Goal: Transaction & Acquisition: Purchase product/service

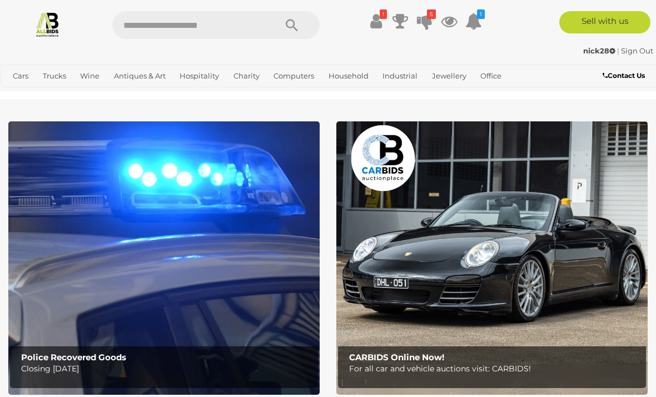
click at [431, 21] on icon at bounding box center [425, 21] width 16 height 20
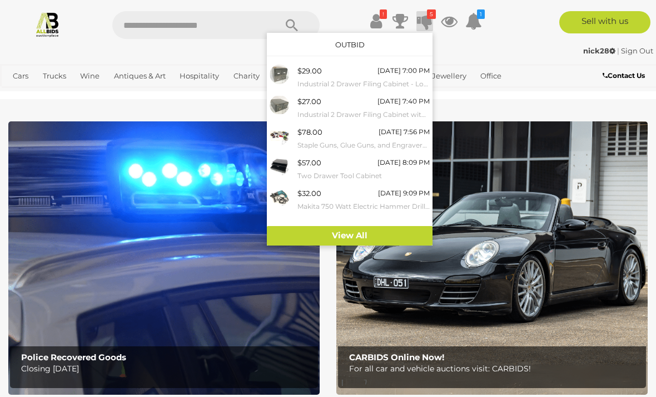
click at [403, 78] on small "Industrial 2 Drawer Filing Cabinet - Lot of 2" at bounding box center [364, 84] width 132 height 12
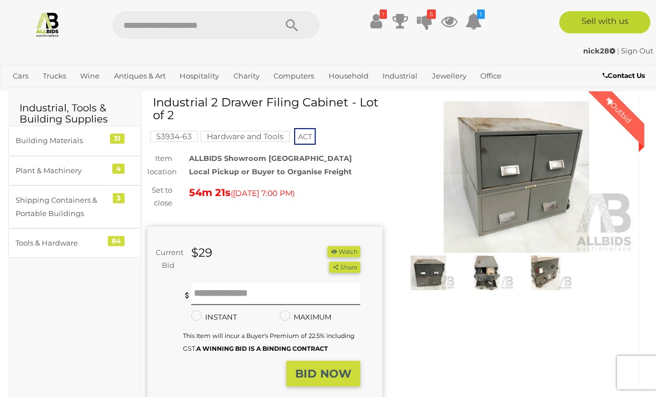
scroll to position [32, 0]
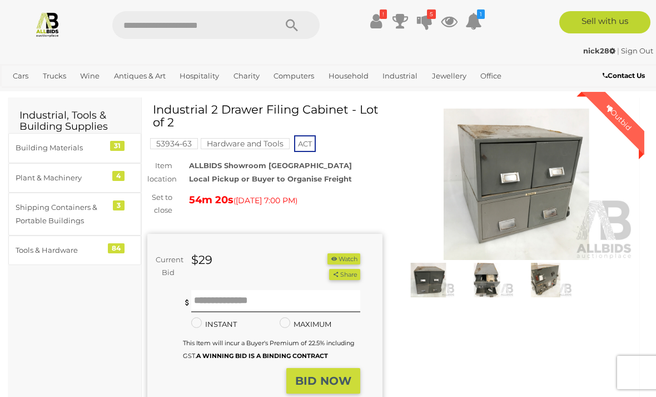
click at [532, 194] on img at bounding box center [516, 183] width 235 height 151
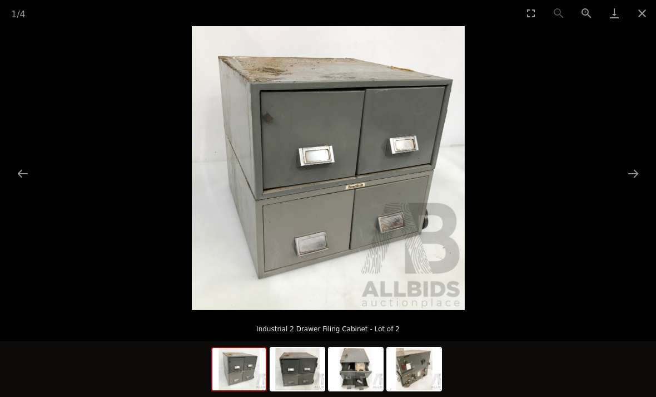
click at [639, 184] on button "Next slide" at bounding box center [633, 173] width 23 height 22
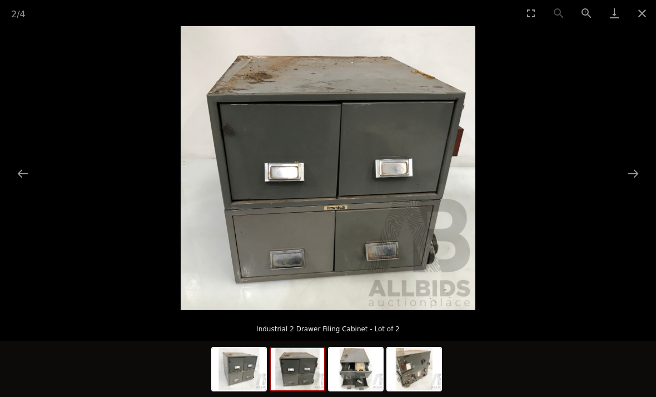
click at [642, 184] on button "Next slide" at bounding box center [633, 173] width 23 height 22
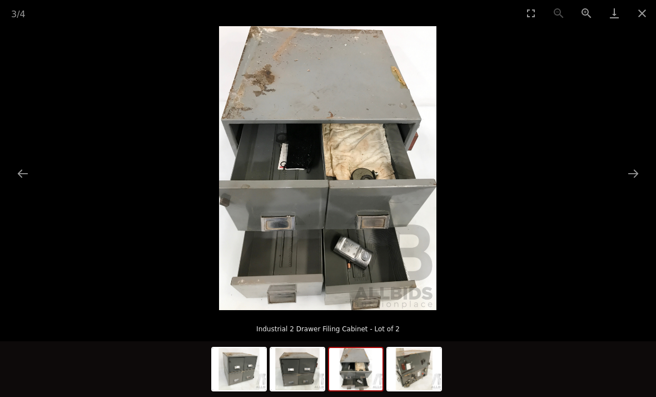
click at [641, 184] on button "Next slide" at bounding box center [633, 173] width 23 height 22
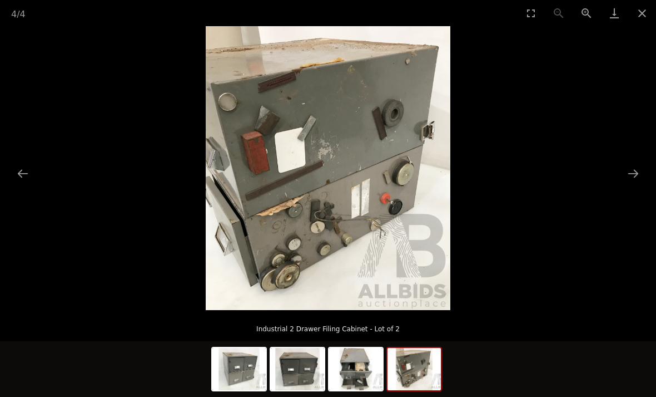
click at [643, 22] on button "Close gallery" at bounding box center [643, 13] width 28 height 26
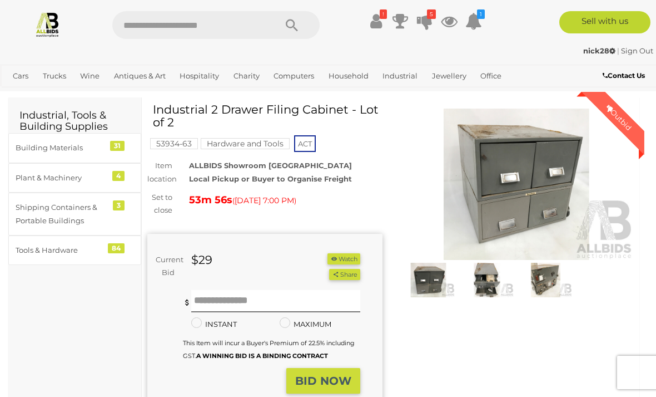
click at [428, 20] on icon at bounding box center [425, 21] width 16 height 20
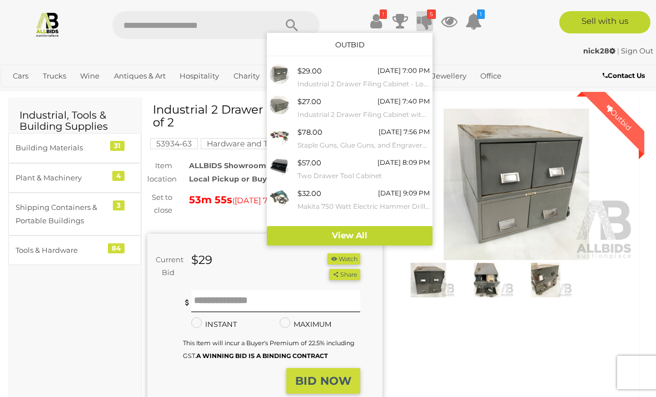
click at [398, 113] on small "Industrial 2 Drawer Filing Cabinet with Torches and Tape Measures" at bounding box center [364, 114] width 132 height 12
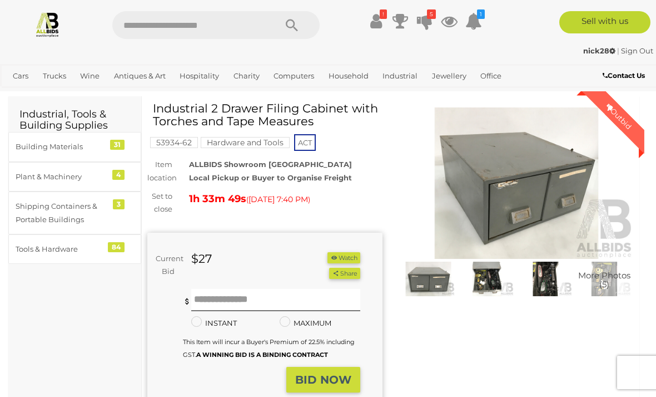
scroll to position [31, 0]
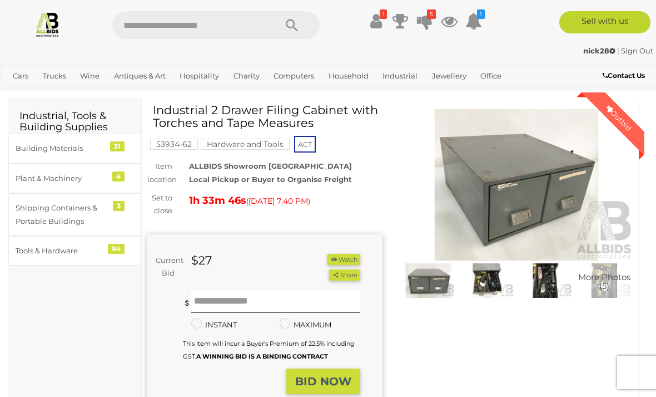
click at [546, 185] on img at bounding box center [516, 184] width 235 height 151
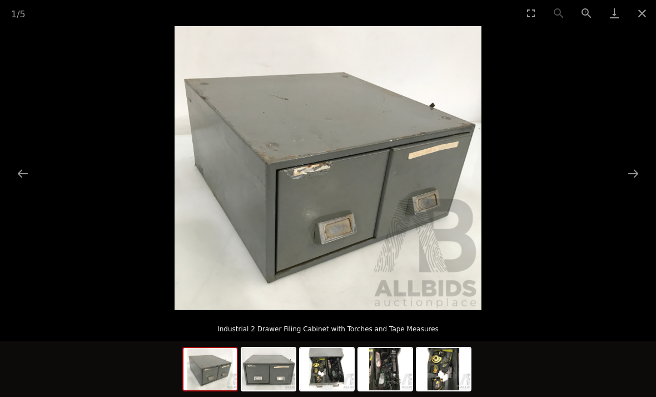
click at [635, 184] on button "Next slide" at bounding box center [633, 173] width 23 height 22
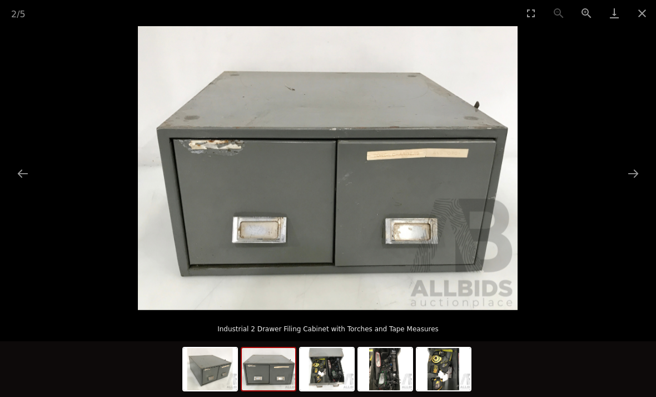
click at [636, 184] on button "Next slide" at bounding box center [633, 173] width 23 height 22
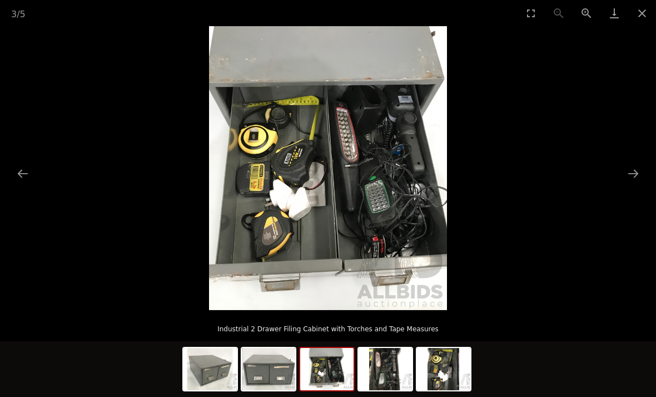
click at [636, 184] on button "Next slide" at bounding box center [633, 173] width 23 height 22
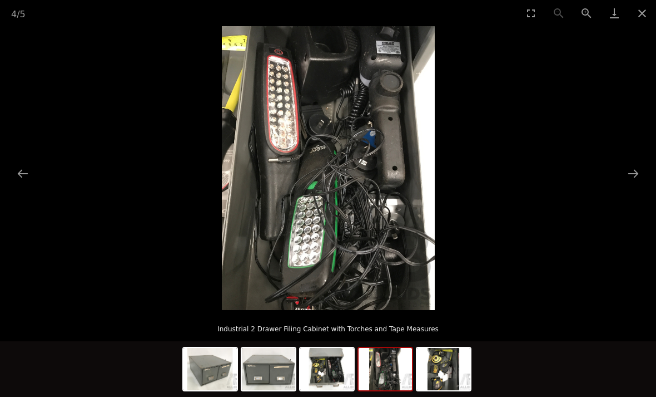
click at [640, 184] on button "Next slide" at bounding box center [633, 173] width 23 height 22
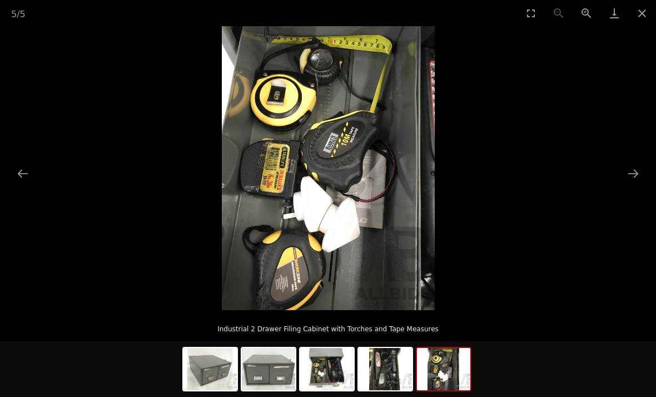
click at [642, 21] on button "Close gallery" at bounding box center [643, 13] width 28 height 26
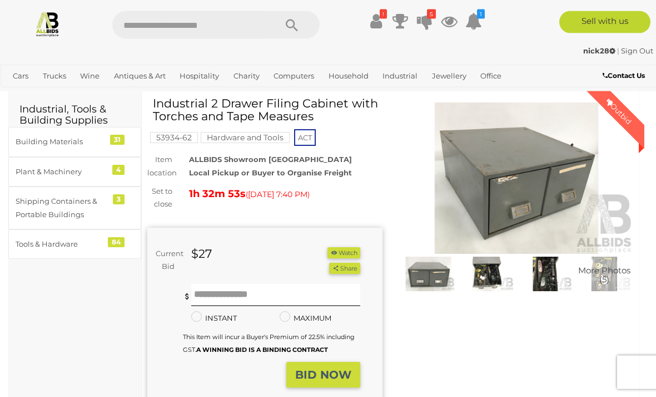
scroll to position [38, 0]
click at [431, 18] on icon "5" at bounding box center [431, 13] width 9 height 9
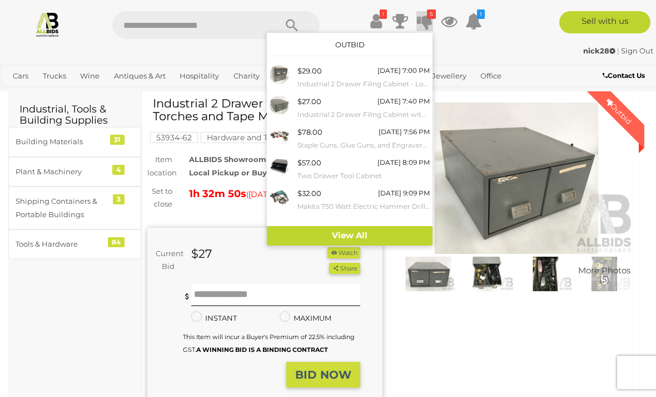
click at [401, 139] on small "Staple Guns, Glue Guns, and Engravers - Lot of 14" at bounding box center [364, 145] width 132 height 12
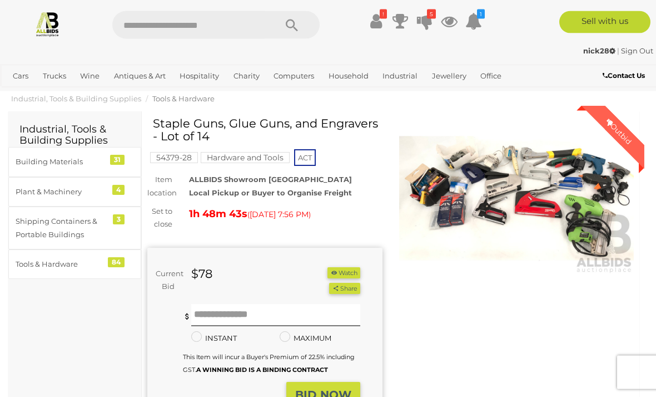
scroll to position [18, 0]
click at [507, 199] on img at bounding box center [516, 197] width 235 height 151
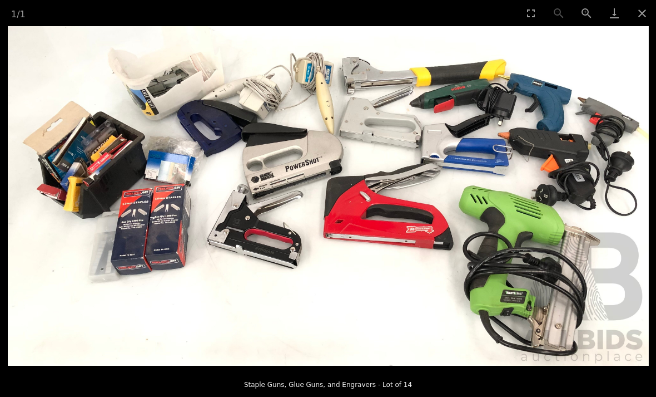
click at [649, 18] on button "Close gallery" at bounding box center [643, 13] width 28 height 26
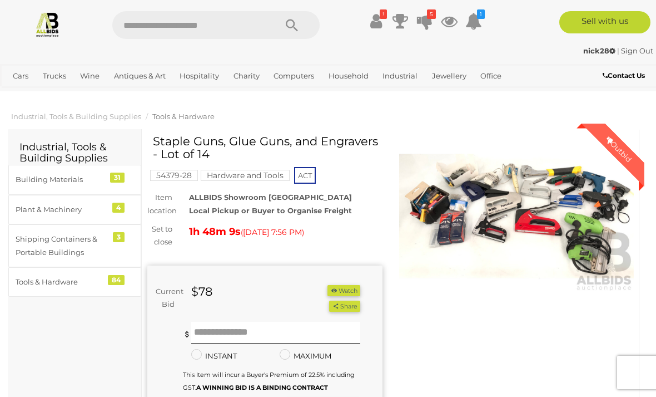
click at [432, 20] on icon at bounding box center [425, 21] width 16 height 20
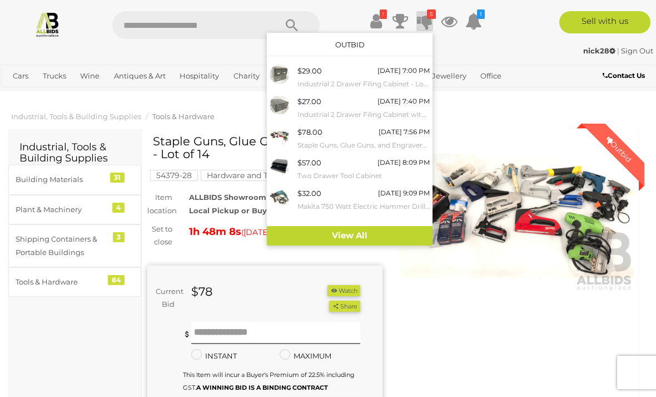
click at [398, 170] on small "Two Drawer Tool Cabinet" at bounding box center [364, 176] width 132 height 12
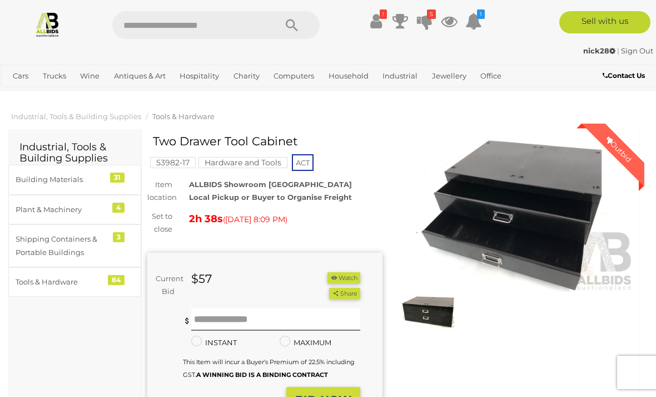
click at [432, 20] on icon at bounding box center [425, 21] width 16 height 20
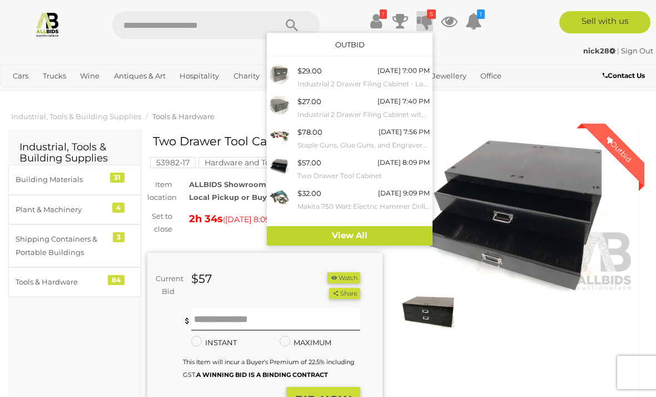
click at [396, 195] on div "[DATE] 9:09 PM" at bounding box center [404, 193] width 52 height 12
click at [467, 113] on div at bounding box center [328, 198] width 656 height 397
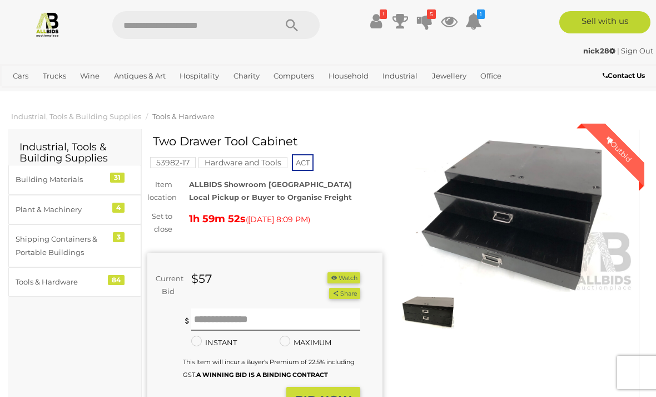
click at [431, 18] on icon "5" at bounding box center [431, 13] width 9 height 9
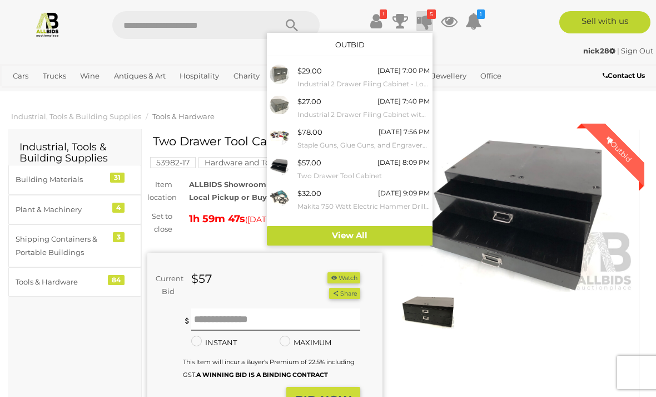
click at [388, 110] on small "Industrial 2 Drawer Filing Cabinet with Torches and Tape Measures" at bounding box center [364, 114] width 132 height 12
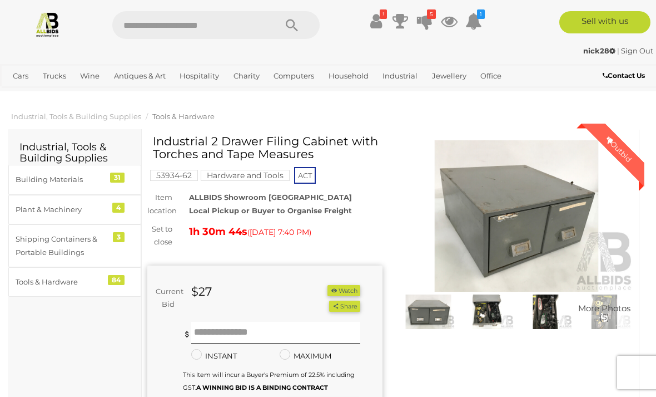
click at [551, 313] on img at bounding box center [546, 311] width 53 height 34
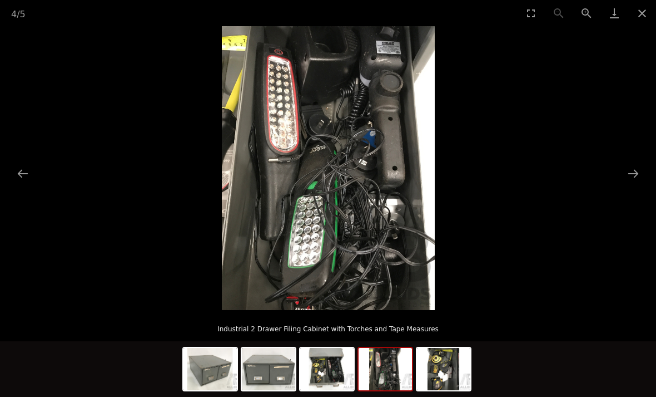
click at [635, 173] on button "Next slide" at bounding box center [633, 173] width 23 height 22
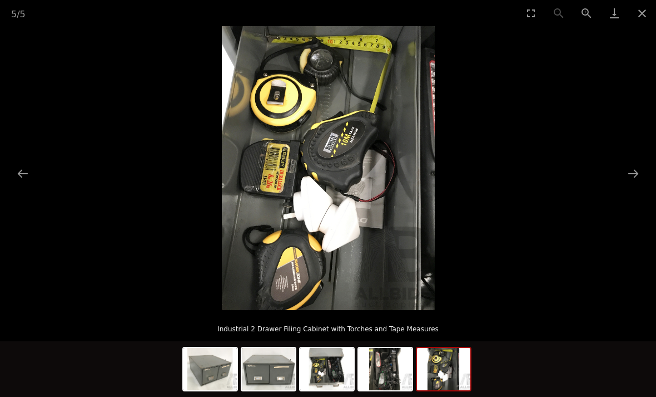
click at [638, 172] on button "Next slide" at bounding box center [633, 173] width 23 height 22
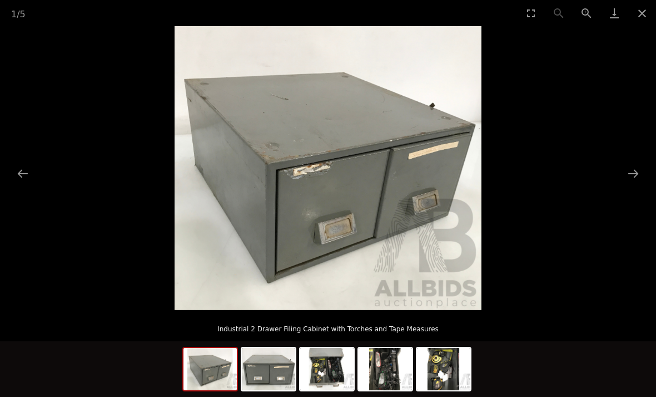
click at [642, 179] on button "Next slide" at bounding box center [633, 173] width 23 height 22
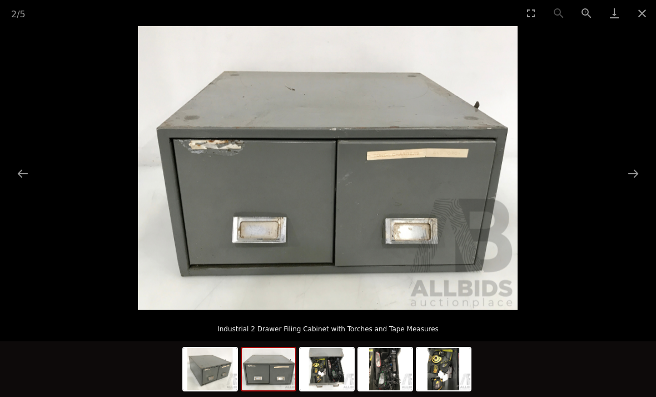
click at [639, 177] on button "Next slide" at bounding box center [633, 173] width 23 height 22
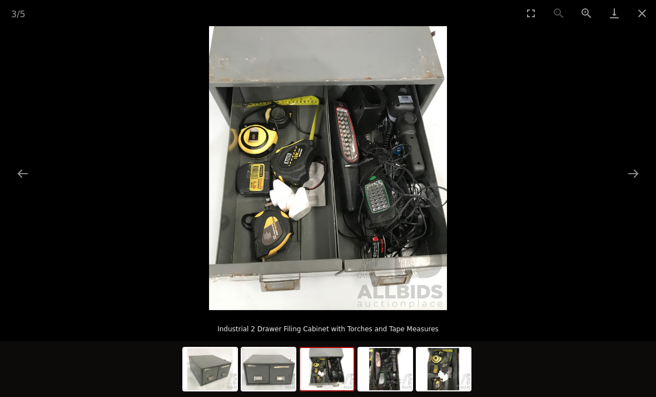
click at [650, 20] on button "Close gallery" at bounding box center [643, 13] width 28 height 26
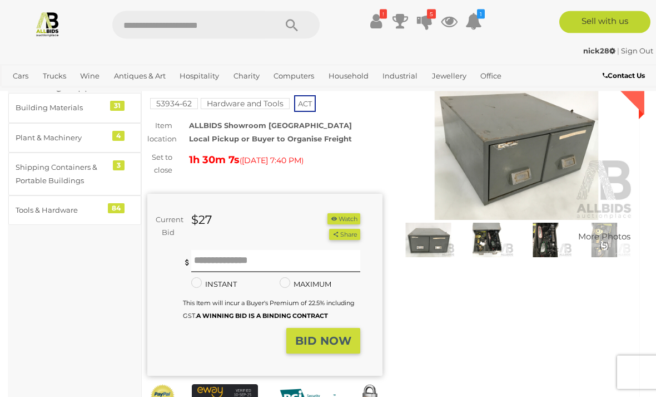
scroll to position [67, 0]
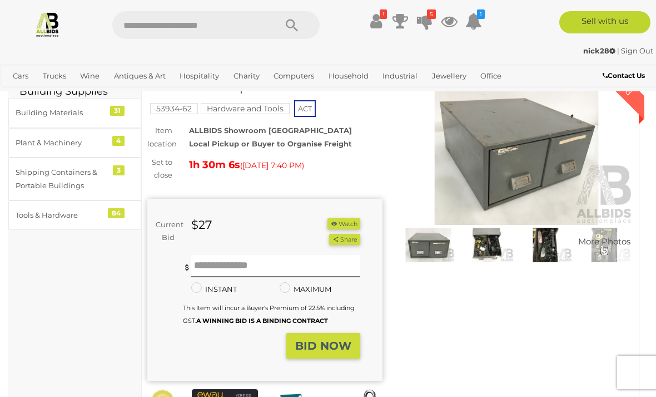
click at [536, 161] on img at bounding box center [516, 148] width 235 height 151
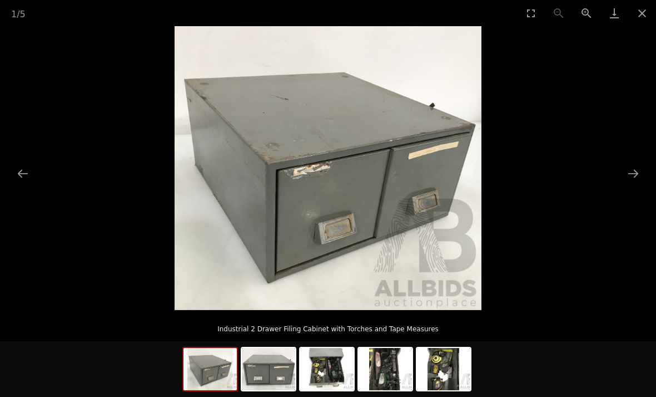
click at [636, 178] on button "Next slide" at bounding box center [633, 173] width 23 height 22
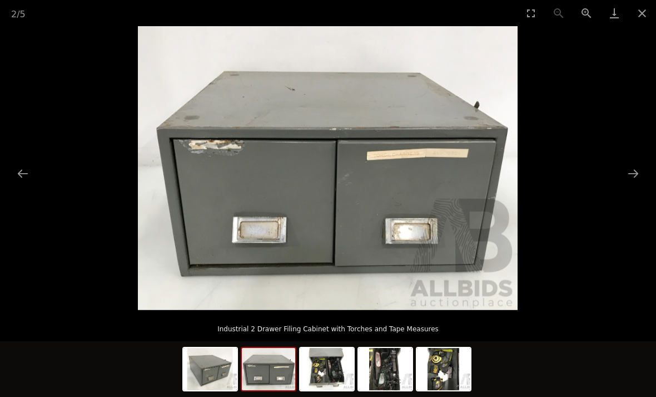
click at [635, 175] on button "Next slide" at bounding box center [633, 173] width 23 height 22
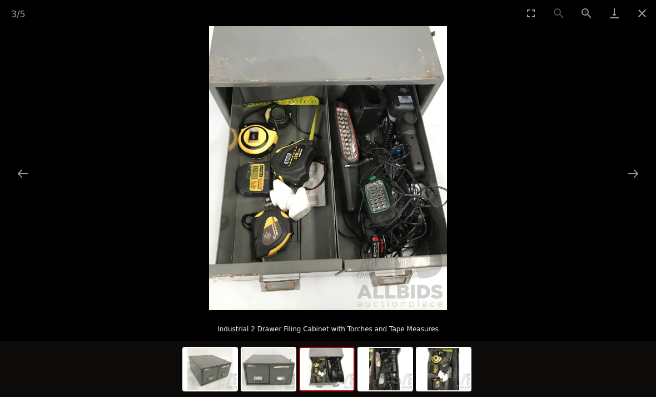
click at [645, 16] on button "Close gallery" at bounding box center [643, 13] width 28 height 26
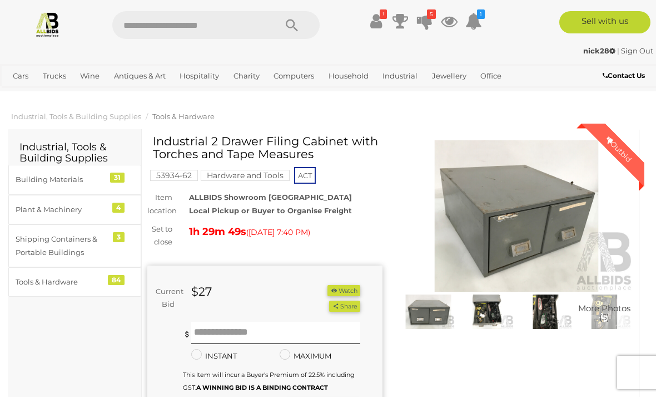
click at [432, 16] on icon "5" at bounding box center [431, 13] width 9 height 9
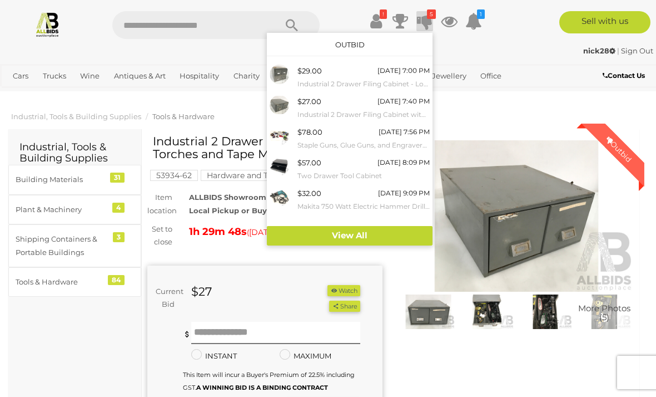
click at [382, 81] on small "Industrial 2 Drawer Filing Cabinet - Lot of 2" at bounding box center [364, 84] width 132 height 12
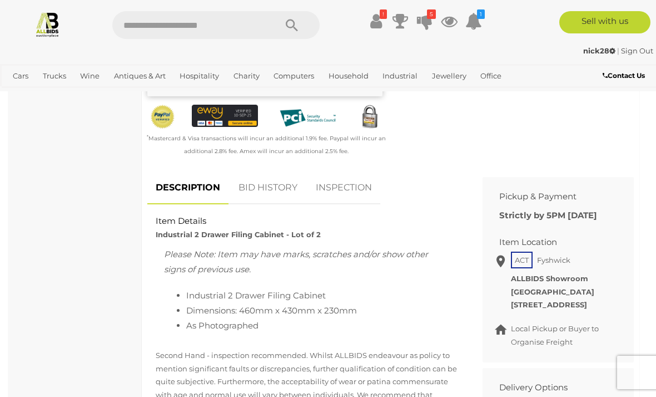
scroll to position [352, 0]
click at [433, 18] on icon "5" at bounding box center [431, 13] width 9 height 9
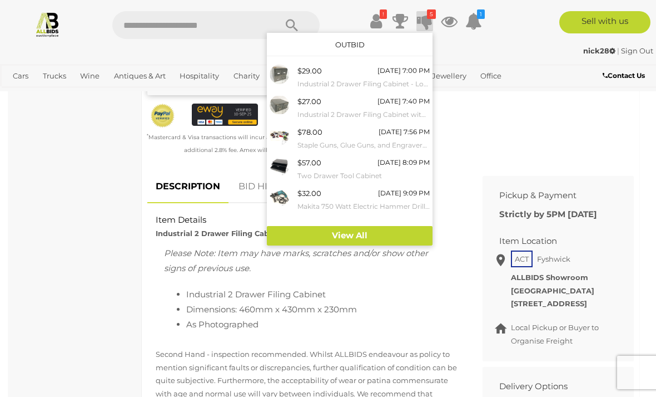
click at [399, 80] on small "Industrial 2 Drawer Filing Cabinet - Lot of 2" at bounding box center [364, 84] width 132 height 12
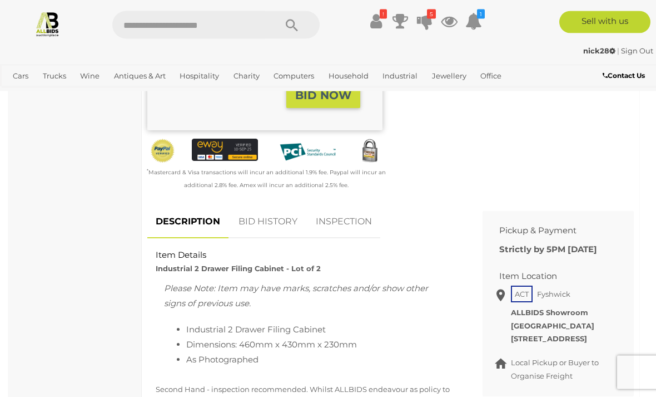
scroll to position [317, 0]
